Goal: Information Seeking & Learning: Learn about a topic

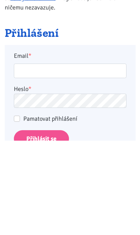
scroll to position [116, 0]
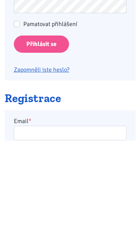
type input "[EMAIL_ADDRESS][DOMAIN_NAME]"
click at [41, 138] on input "Přihlásit se" at bounding box center [41, 138] width 55 height 17
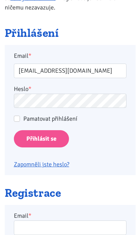
click at [48, 139] on input "Přihlásit se" at bounding box center [41, 138] width 55 height 17
click at [49, 132] on input "Přihlásit se" at bounding box center [41, 138] width 55 height 17
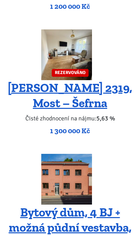
scroll to position [944, 0]
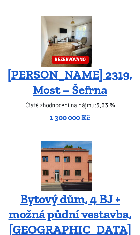
click at [89, 141] on img at bounding box center [66, 166] width 51 height 51
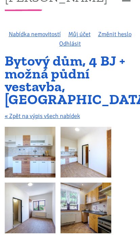
scroll to position [15, 0]
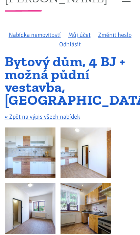
click at [42, 158] on img at bounding box center [30, 152] width 51 height 51
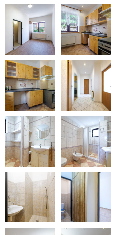
scroll to position [194, 0]
click at [41, 152] on img at bounding box center [30, 141] width 51 height 51
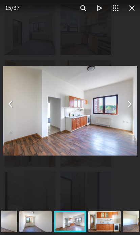
click at [108, 148] on img "You can close this modal content with the ESC key" at bounding box center [70, 111] width 135 height 90
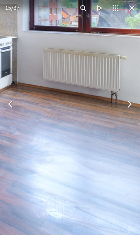
click at [133, 11] on button "You can close this modal content with the ESC key" at bounding box center [132, 8] width 16 height 16
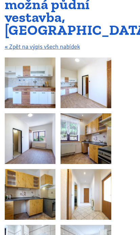
scroll to position [0, 0]
